Goal: Task Accomplishment & Management: Use online tool/utility

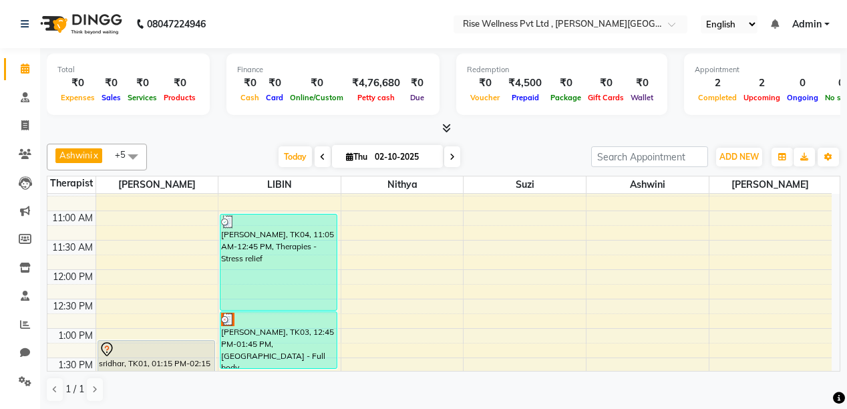
scroll to position [214, 0]
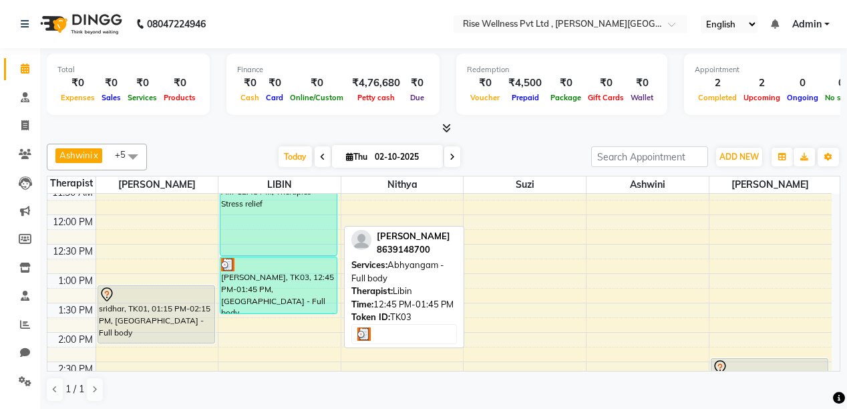
drag, startPoint x: 621, startPoint y: 256, endPoint x: 248, endPoint y: 278, distance: 373.9
click at [248, 278] on div "[PERSON_NAME], TK03, 12:45 PM-01:45 PM, [GEOGRAPHIC_DATA] - Full body" at bounding box center [278, 285] width 116 height 56
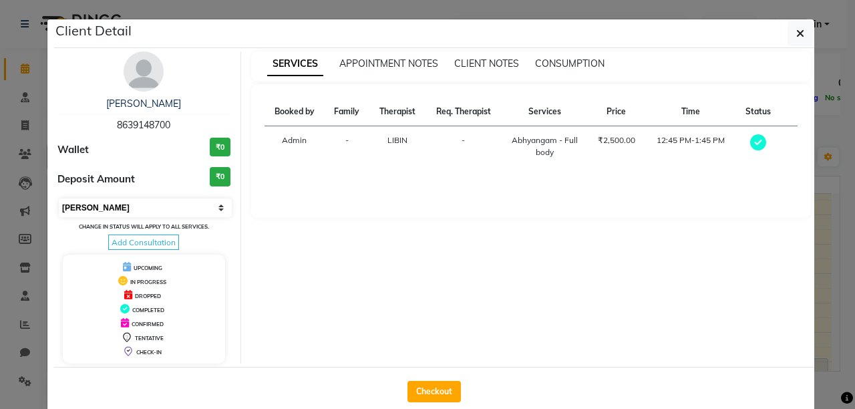
click at [215, 206] on select "Select MARK DONE UPCOMING" at bounding box center [145, 207] width 173 height 19
select select "5"
click at [59, 198] on select "Select MARK DONE UPCOMING" at bounding box center [145, 207] width 173 height 19
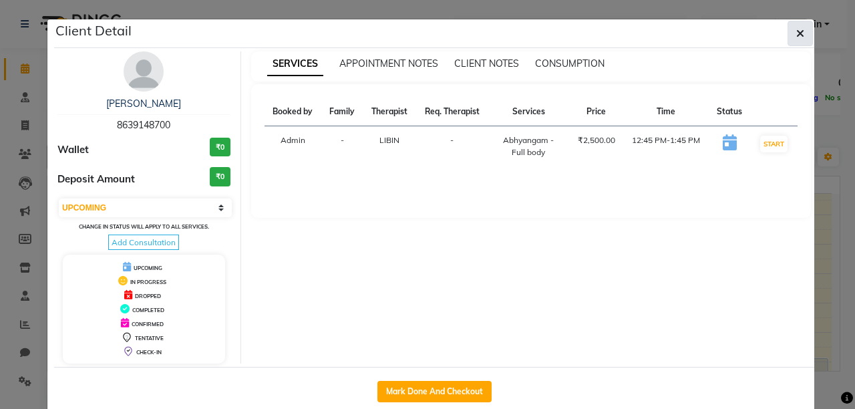
click at [787, 29] on button "button" at bounding box center [799, 33] width 25 height 25
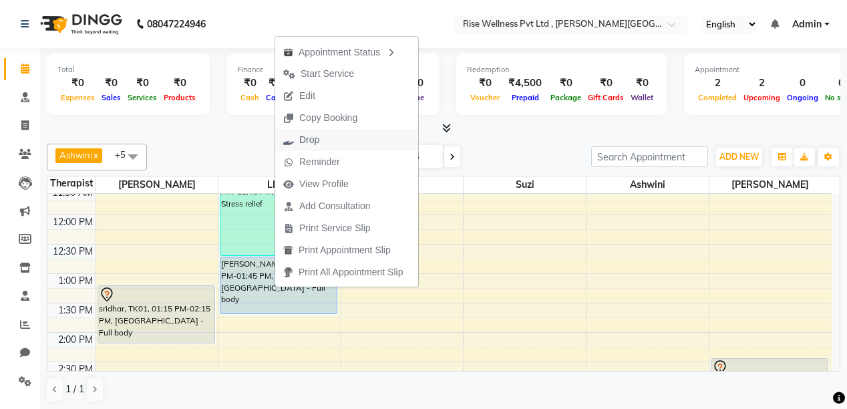
click at [328, 141] on button "Drop" at bounding box center [346, 140] width 143 height 22
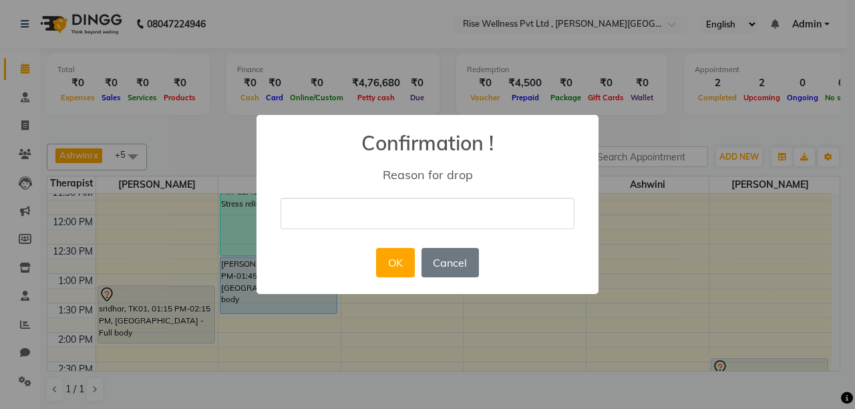
click at [356, 222] on input "text" at bounding box center [427, 213] width 294 height 31
type input "delete"
click at [389, 264] on button "OK" at bounding box center [395, 262] width 38 height 29
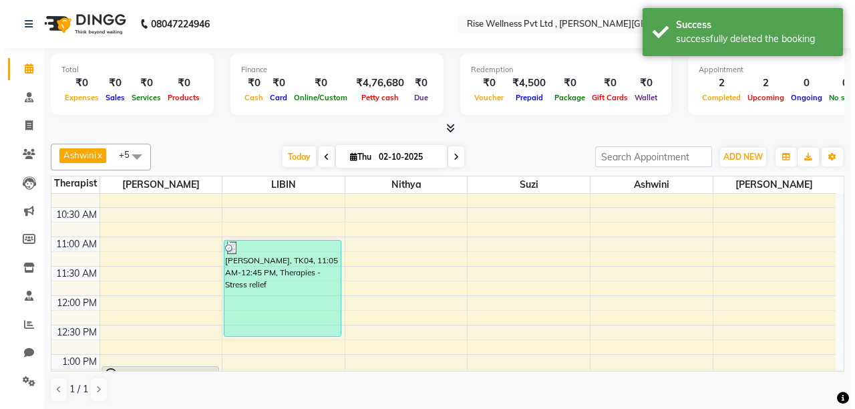
scroll to position [107, 0]
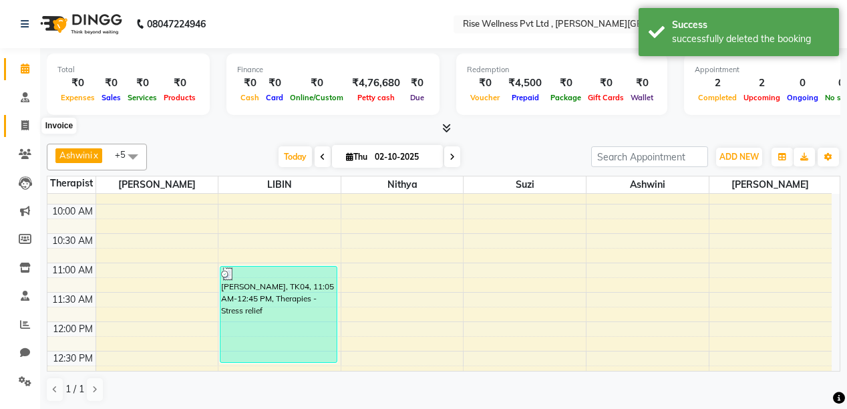
click at [23, 126] on icon at bounding box center [24, 125] width 7 height 10
select select "service"
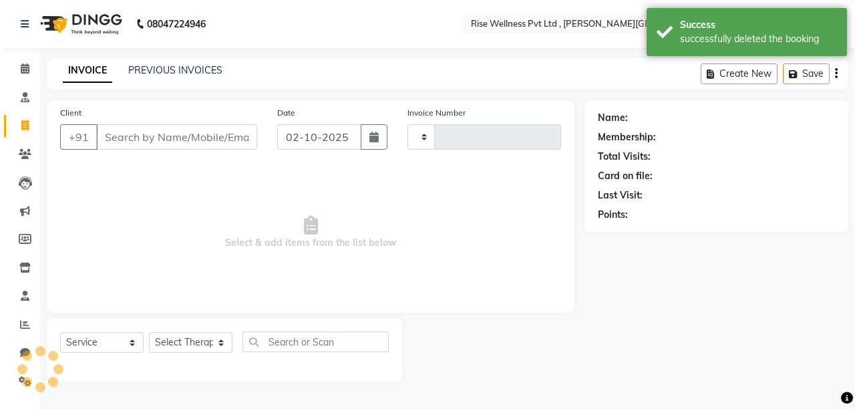
type input "1078"
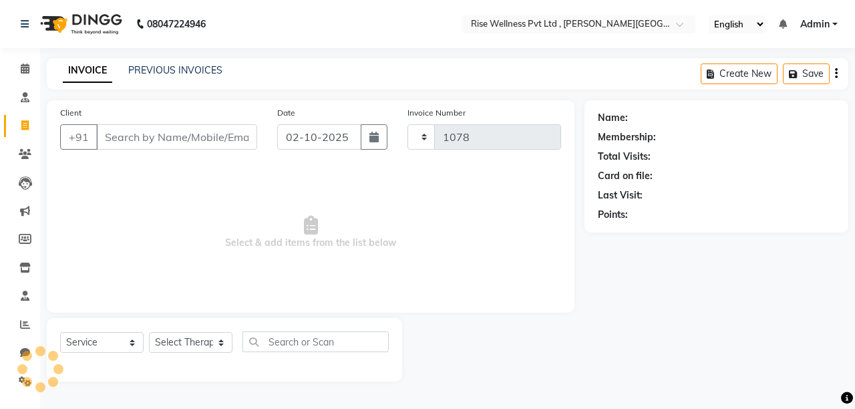
select select "7497"
select select "V"
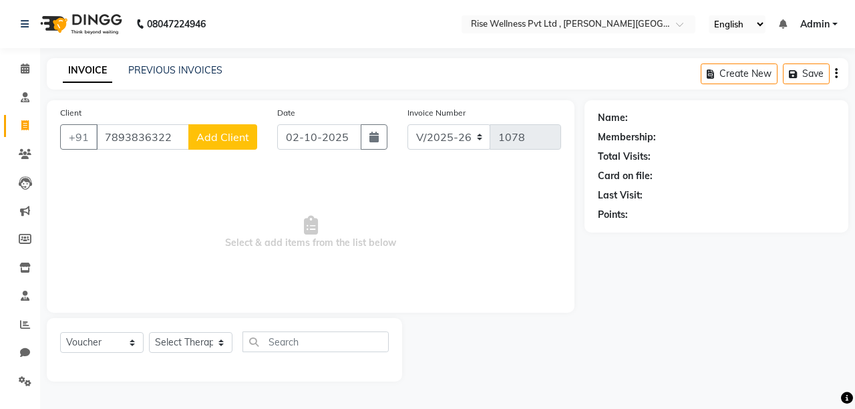
type input "7893836322"
click at [204, 138] on span "Add Client" at bounding box center [222, 136] width 53 height 13
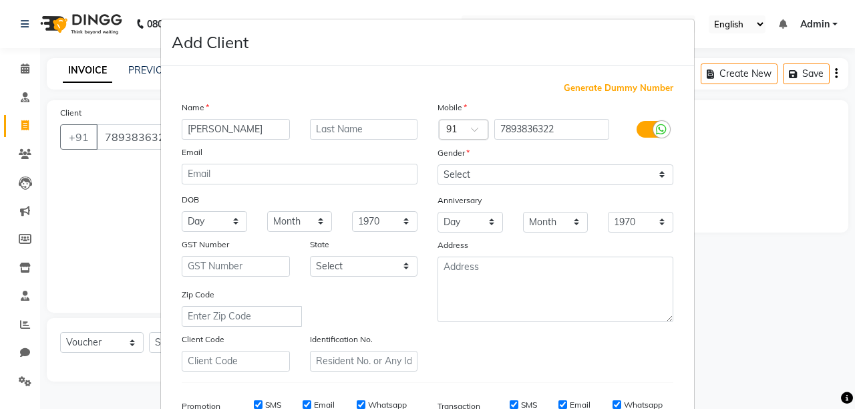
type input "[PERSON_NAME]"
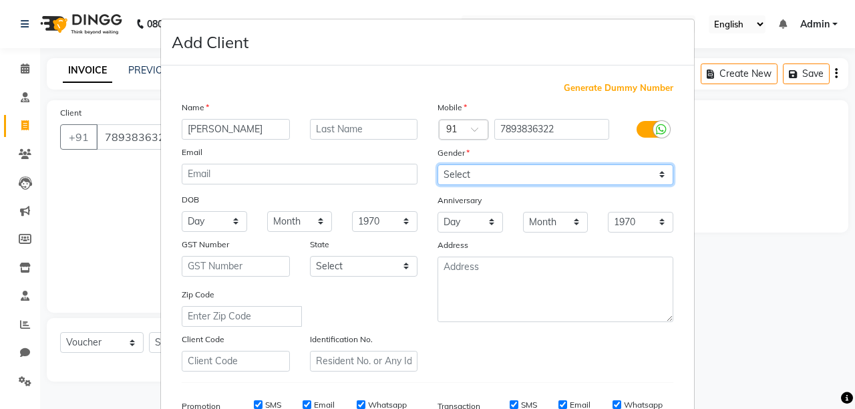
click at [660, 174] on select "Select [DEMOGRAPHIC_DATA] [DEMOGRAPHIC_DATA] Other Prefer Not To Say" at bounding box center [555, 174] width 236 height 21
select select "[DEMOGRAPHIC_DATA]"
click at [437, 165] on select "Select [DEMOGRAPHIC_DATA] [DEMOGRAPHIC_DATA] Other Prefer Not To Say" at bounding box center [555, 174] width 236 height 21
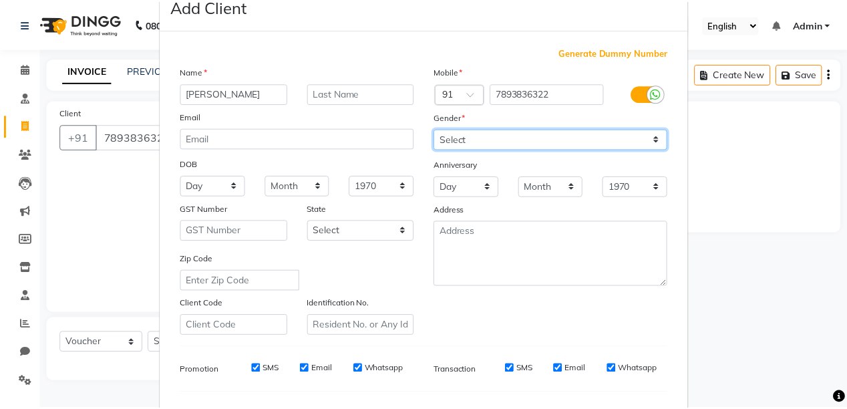
scroll to position [214, 0]
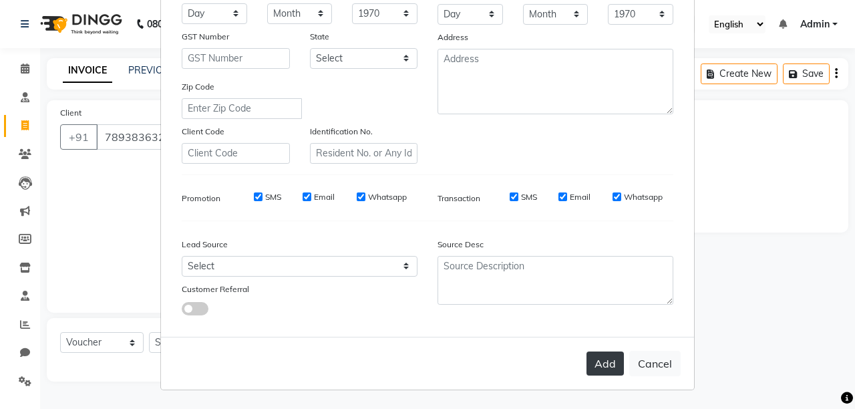
click at [598, 365] on button "Add" at bounding box center [604, 363] width 37 height 24
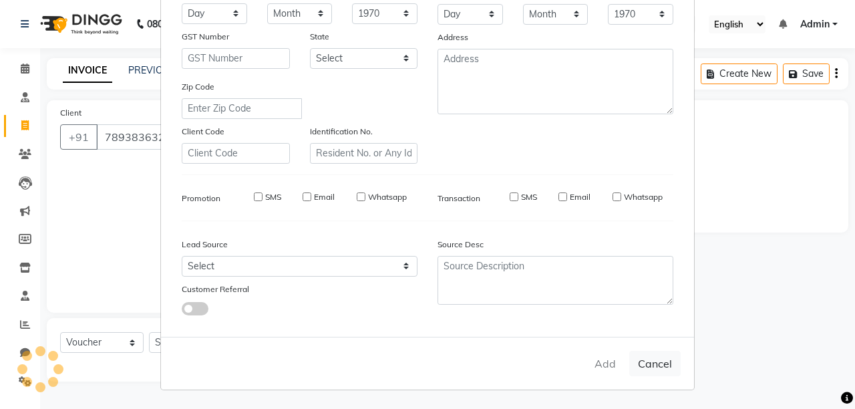
select select
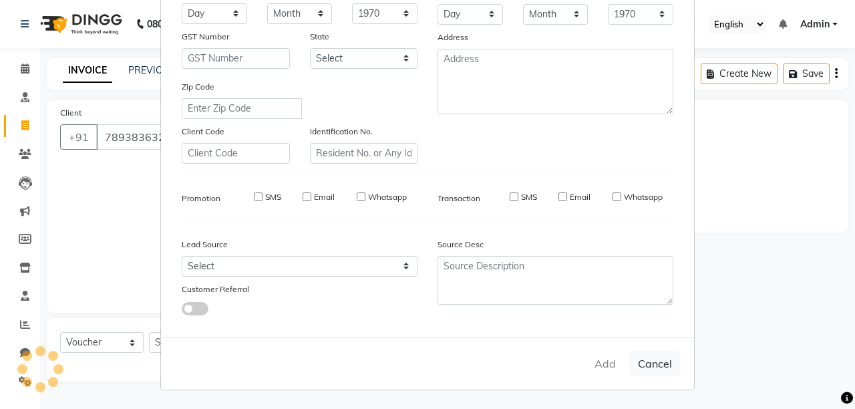
select select
checkbox input "false"
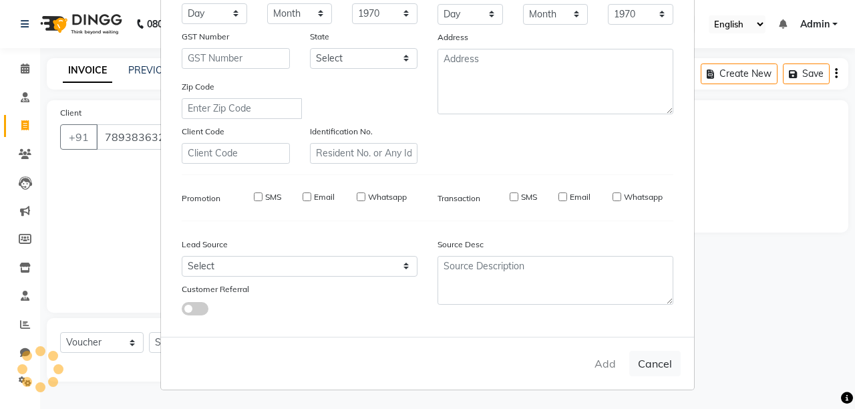
checkbox input "false"
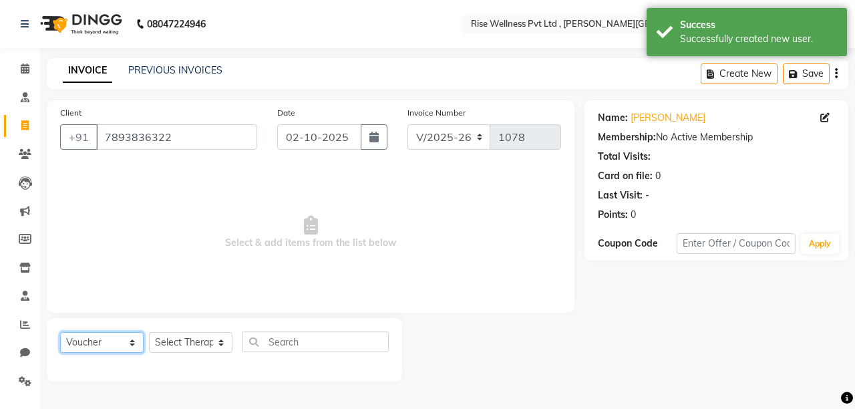
click at [131, 340] on select "Select Service Product Membership Package Voucher Prepaid Gift Card" at bounding box center [101, 342] width 83 height 21
select select "service"
click at [60, 332] on select "Select Service Product Membership Package Voucher Prepaid Gift Card" at bounding box center [101, 342] width 83 height 21
click at [216, 345] on select "Select Therapist [PERSON_NAME] [PERSON_NAME] Reception [PERSON_NAME]" at bounding box center [190, 342] width 83 height 21
select select "71442"
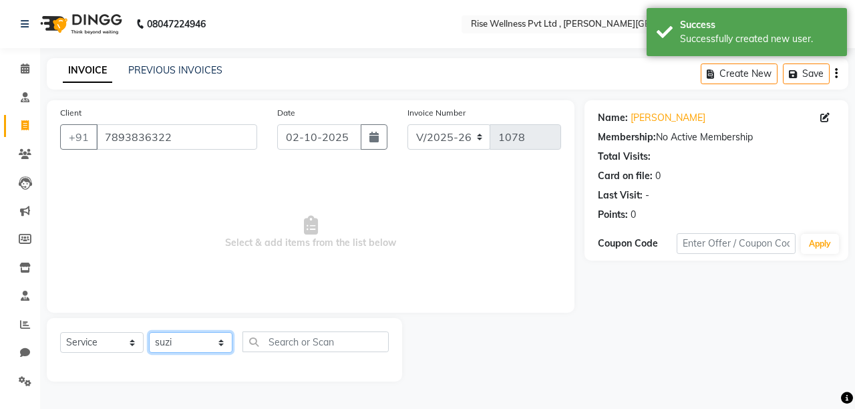
click at [149, 332] on select "Select Therapist [PERSON_NAME] [PERSON_NAME] Reception [PERSON_NAME]" at bounding box center [190, 342] width 83 height 21
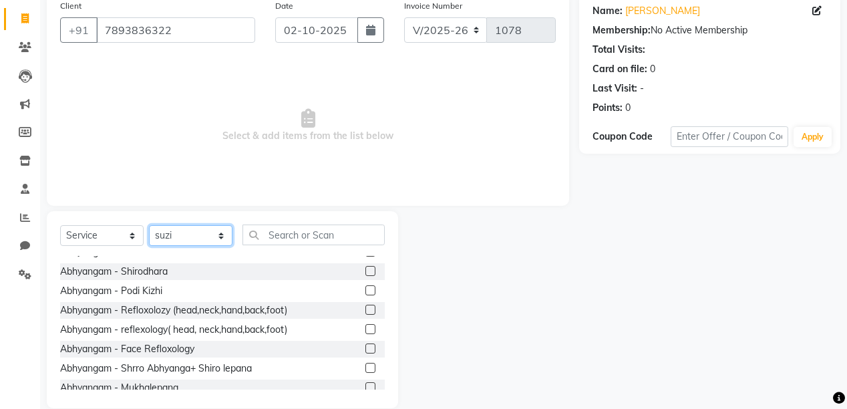
scroll to position [312, 0]
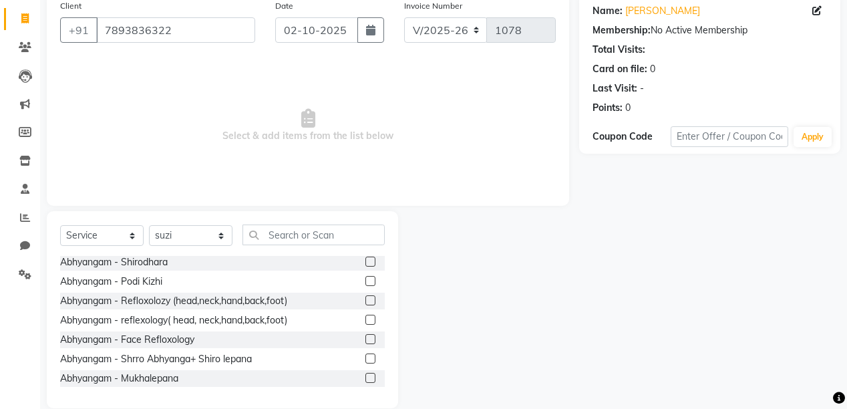
click at [365, 300] on label at bounding box center [370, 300] width 10 height 10
click at [365, 300] on input "checkbox" at bounding box center [369, 300] width 9 height 9
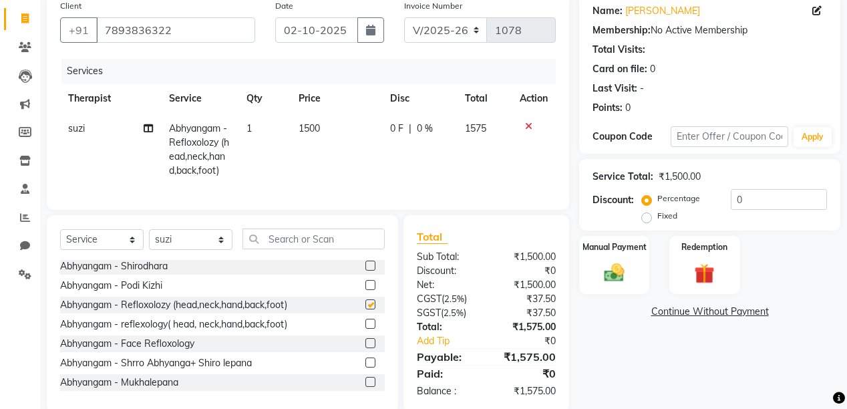
checkbox input "false"
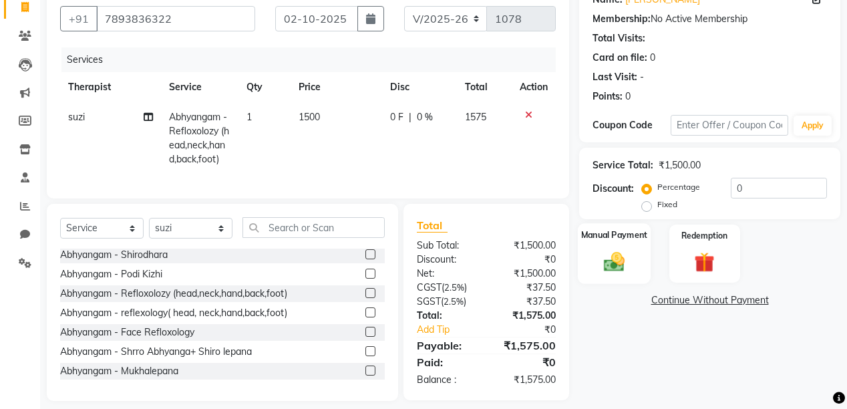
scroll to position [139, 0]
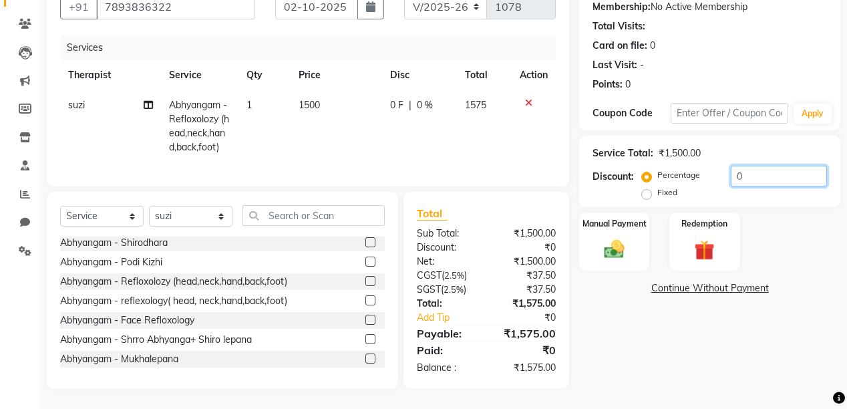
click at [756, 172] on input "0" at bounding box center [778, 176] width 96 height 21
type input "1"
type input "20"
click at [615, 237] on img at bounding box center [614, 249] width 34 height 24
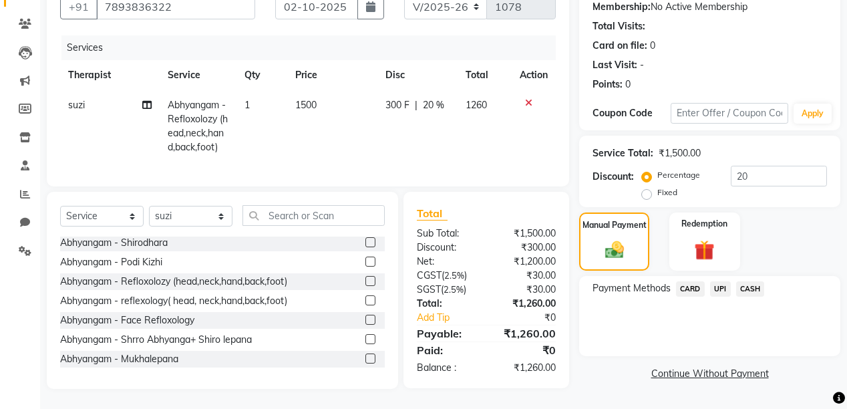
click at [716, 281] on span "UPI" at bounding box center [720, 288] width 21 height 15
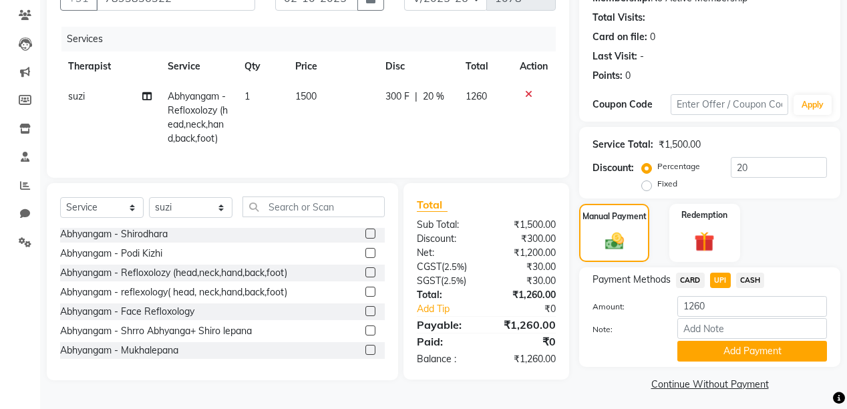
scroll to position [146, 0]
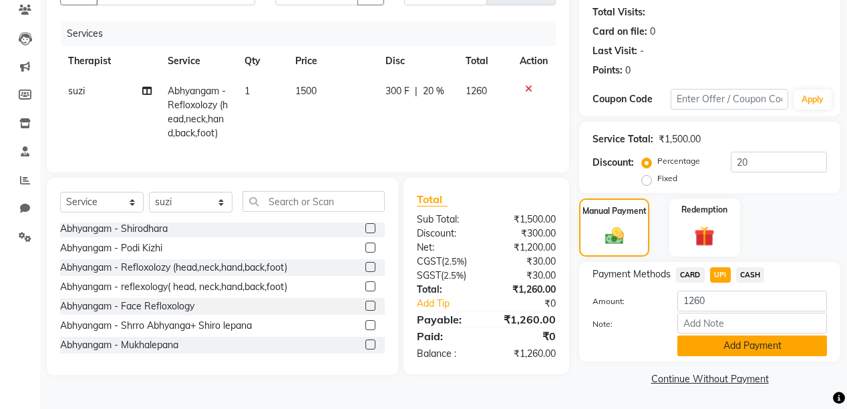
click at [734, 344] on button "Add Payment" at bounding box center [752, 345] width 150 height 21
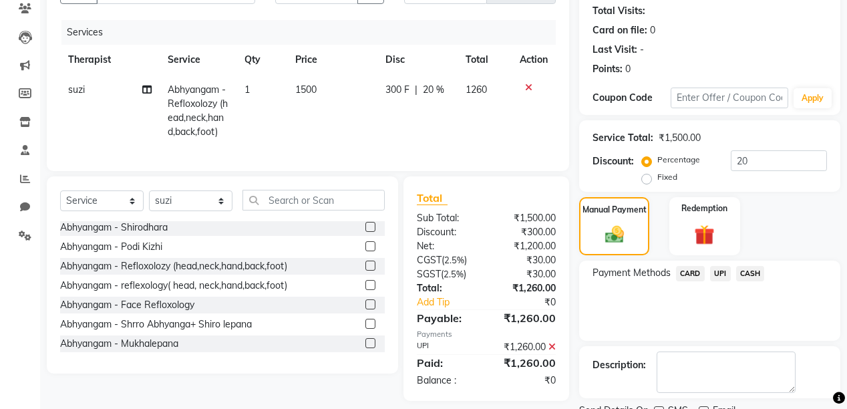
scroll to position [200, 0]
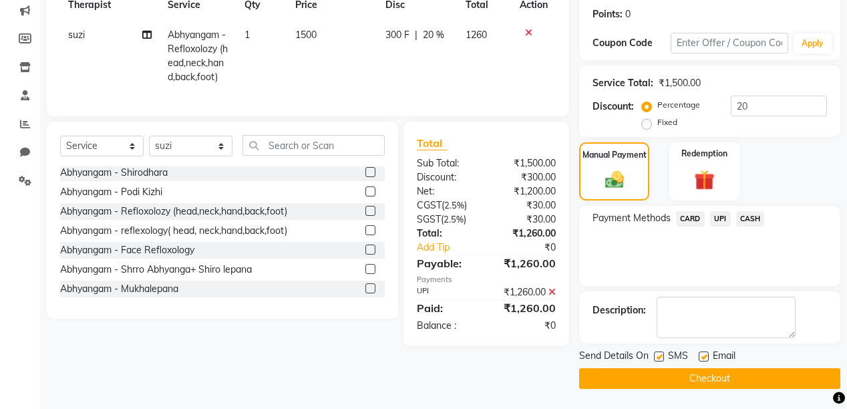
click at [694, 377] on button "Checkout" at bounding box center [709, 378] width 261 height 21
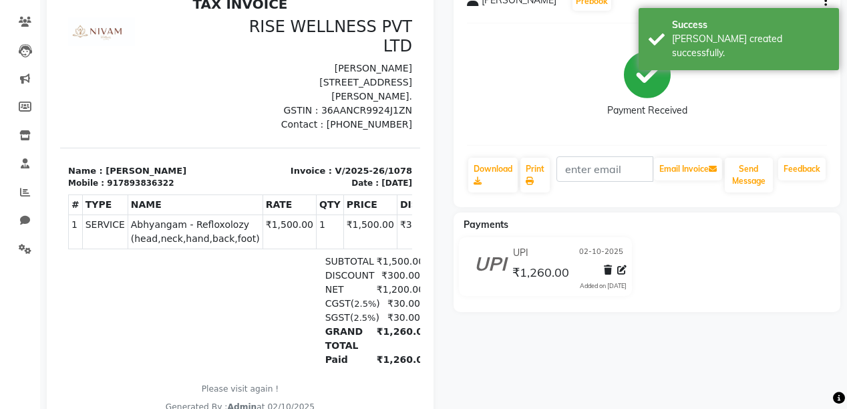
scroll to position [160, 0]
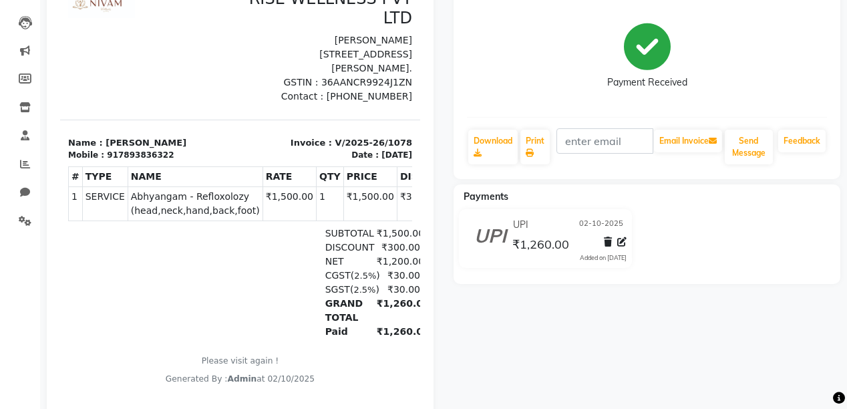
select select "service"
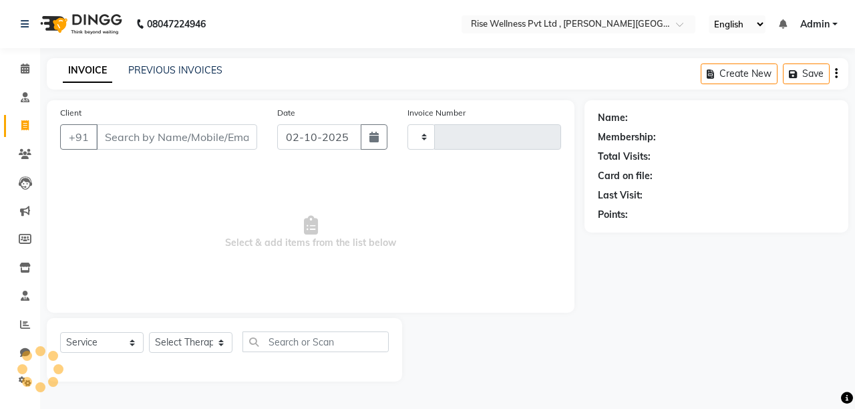
type input "1079"
select select "7497"
select select "V"
